Goal: Task Accomplishment & Management: Complete application form

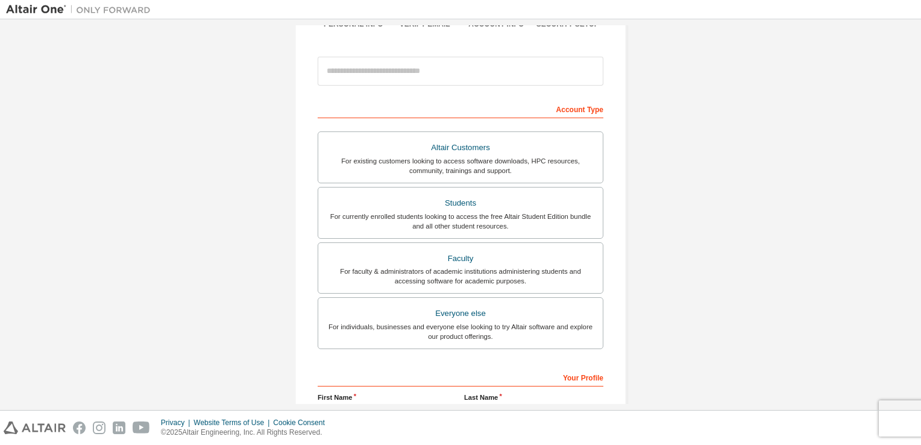
scroll to position [65, 0]
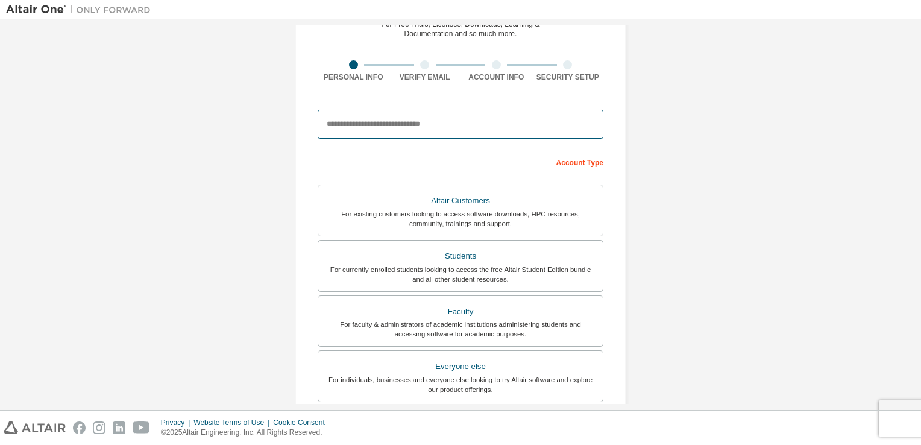
click at [439, 125] on input "email" at bounding box center [460, 124] width 286 height 29
type input "**********"
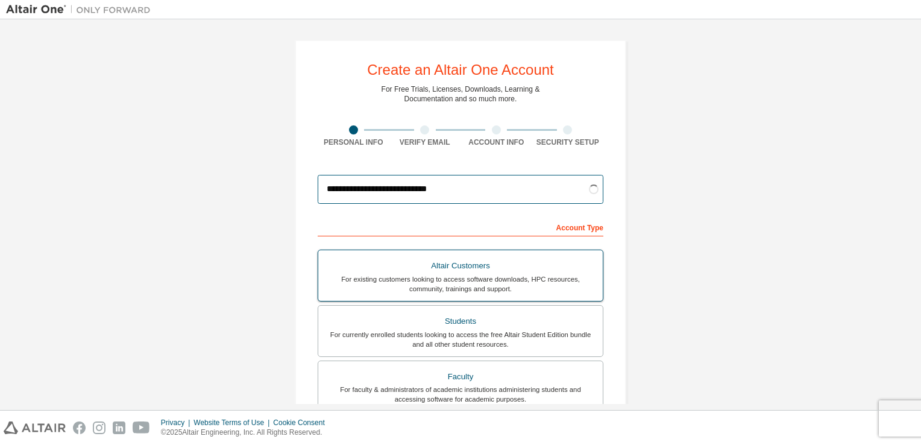
scroll to position [257, 0]
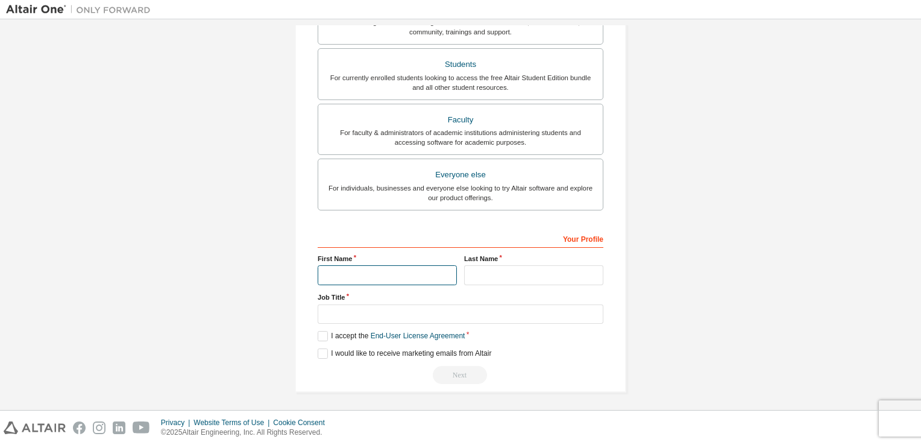
click at [374, 281] on input "text" at bounding box center [386, 275] width 139 height 20
type input "*****"
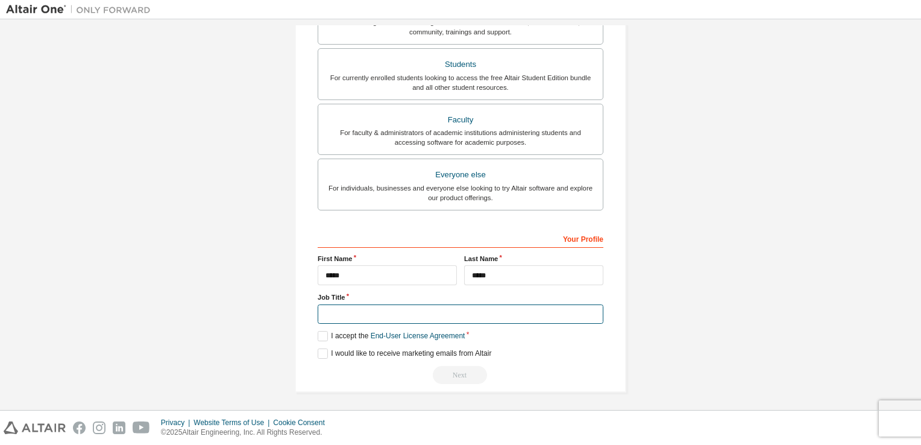
click at [359, 310] on input "text" at bounding box center [460, 314] width 286 height 20
type input "*******"
click at [322, 334] on label "I accept the End-User License Agreement" at bounding box center [390, 336] width 147 height 10
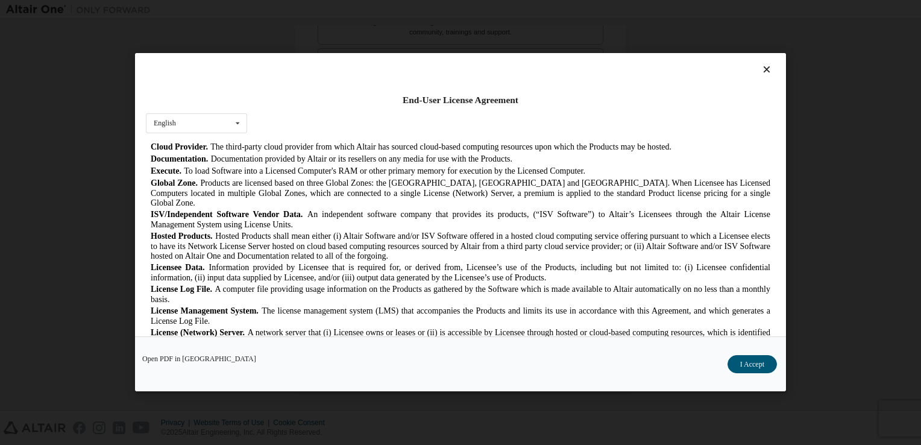
scroll to position [312, 0]
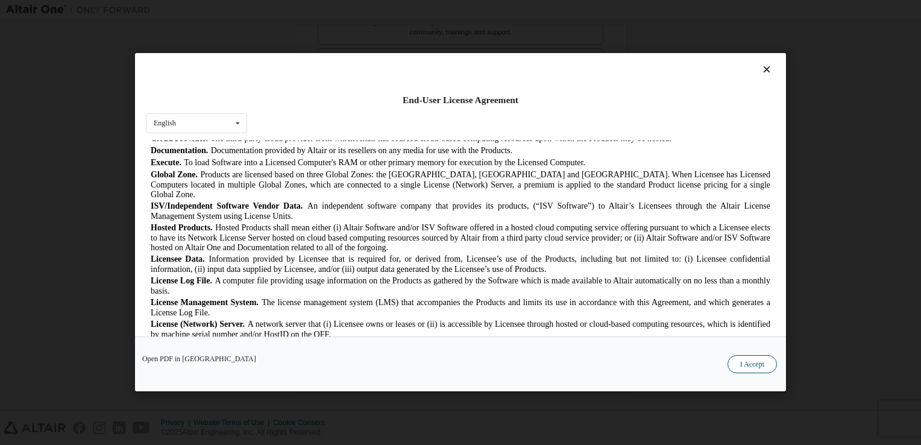
click at [752, 372] on button "I Accept" at bounding box center [751, 364] width 49 height 18
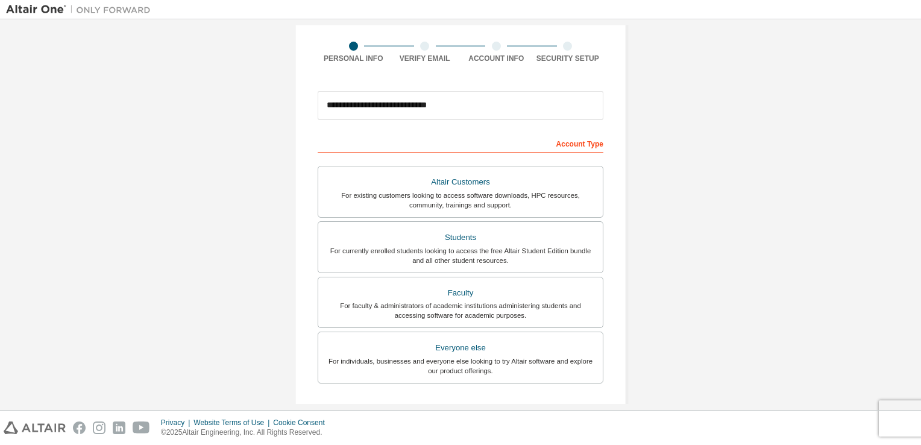
scroll to position [86, 0]
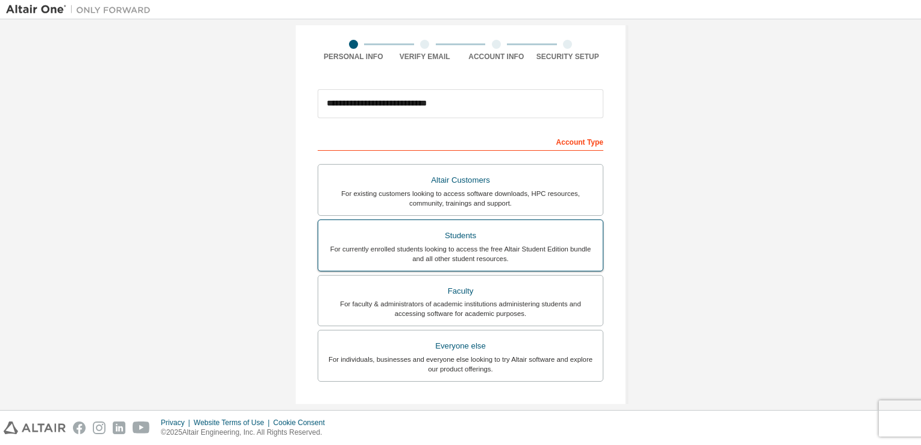
click at [536, 255] on div "For currently enrolled students looking to access the free Altair Student Editi…" at bounding box center [460, 253] width 270 height 19
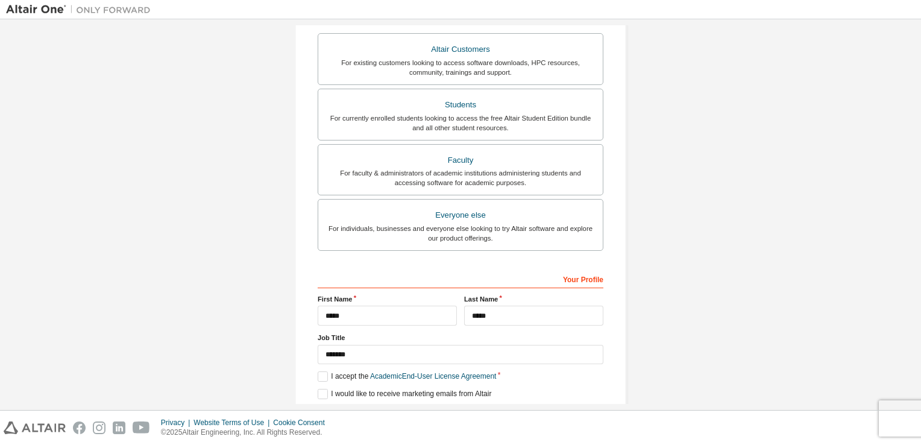
scroll to position [257, 0]
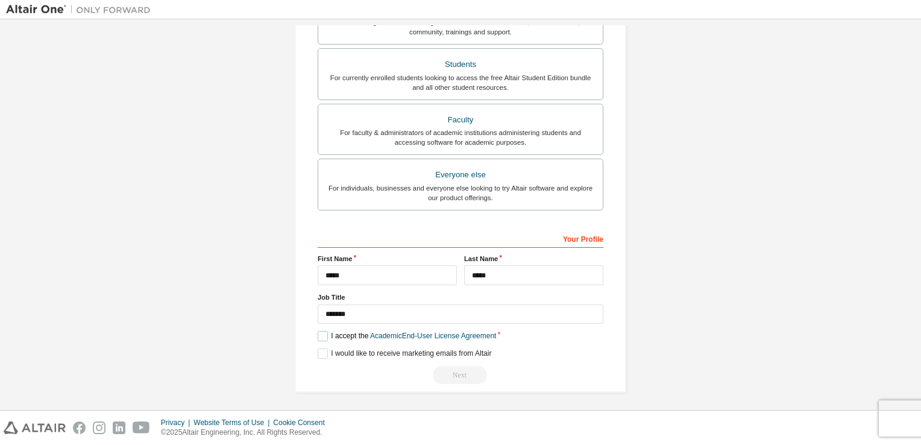
click at [322, 336] on label "I accept the Academic End-User License Agreement" at bounding box center [406, 336] width 178 height 10
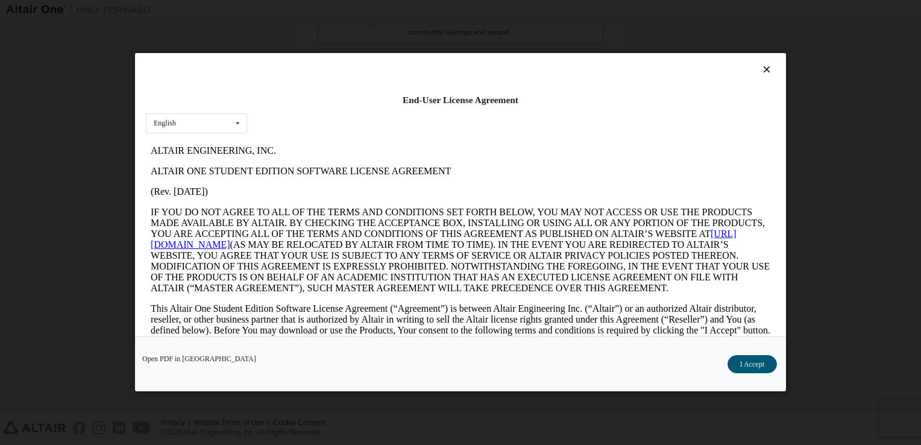
scroll to position [0, 0]
click at [762, 365] on button "I Accept" at bounding box center [751, 364] width 49 height 18
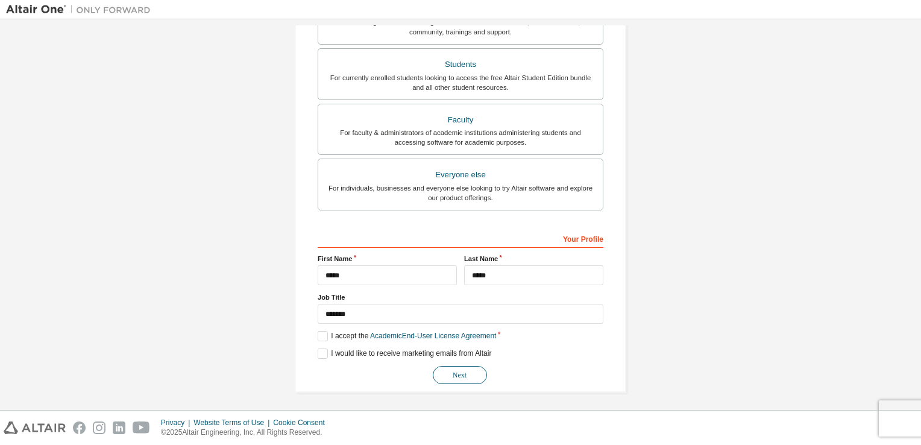
click at [477, 368] on button "Next" at bounding box center [460, 375] width 54 height 18
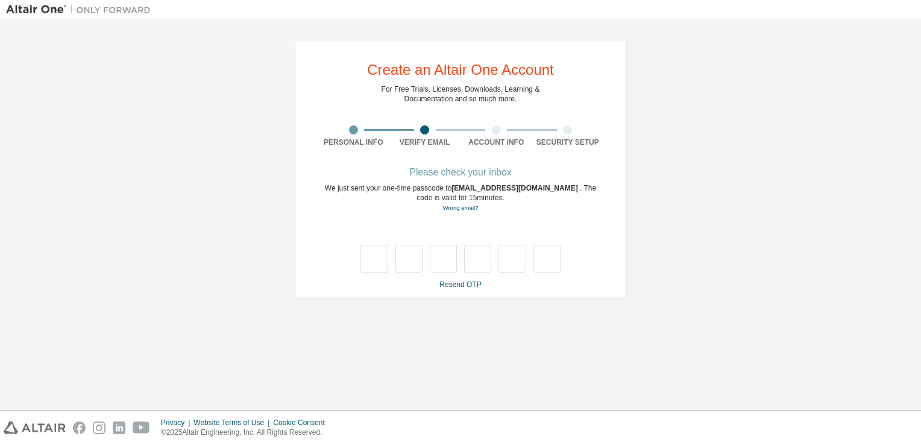
type input "*"
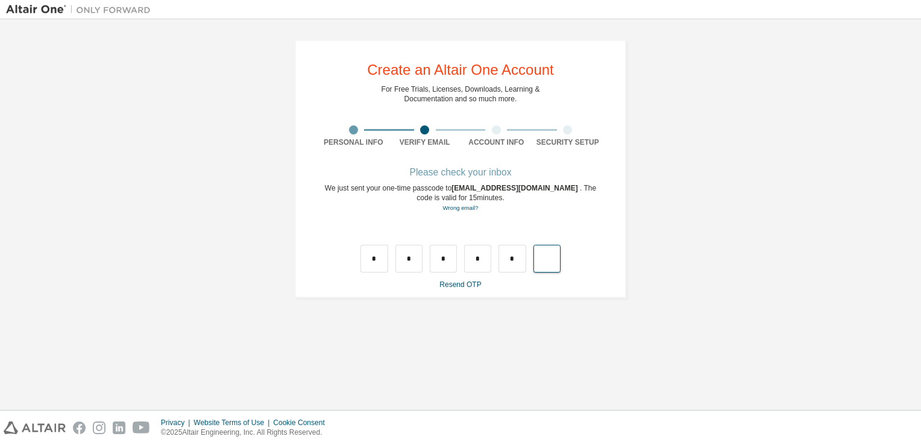
type input "*"
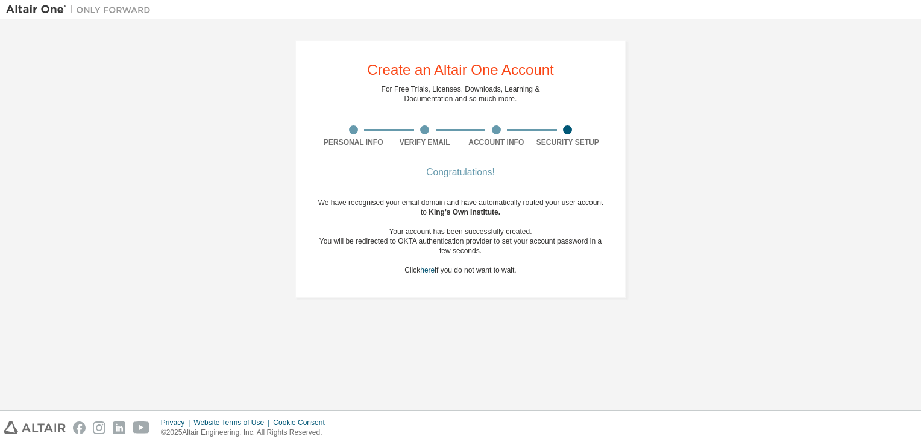
click at [521, 281] on div "Congratulations! We have recognised your email domain and have automatically ro…" at bounding box center [460, 229] width 286 height 120
click at [425, 269] on link "here" at bounding box center [427, 270] width 14 height 8
